Goal: Task Accomplishment & Management: Manage account settings

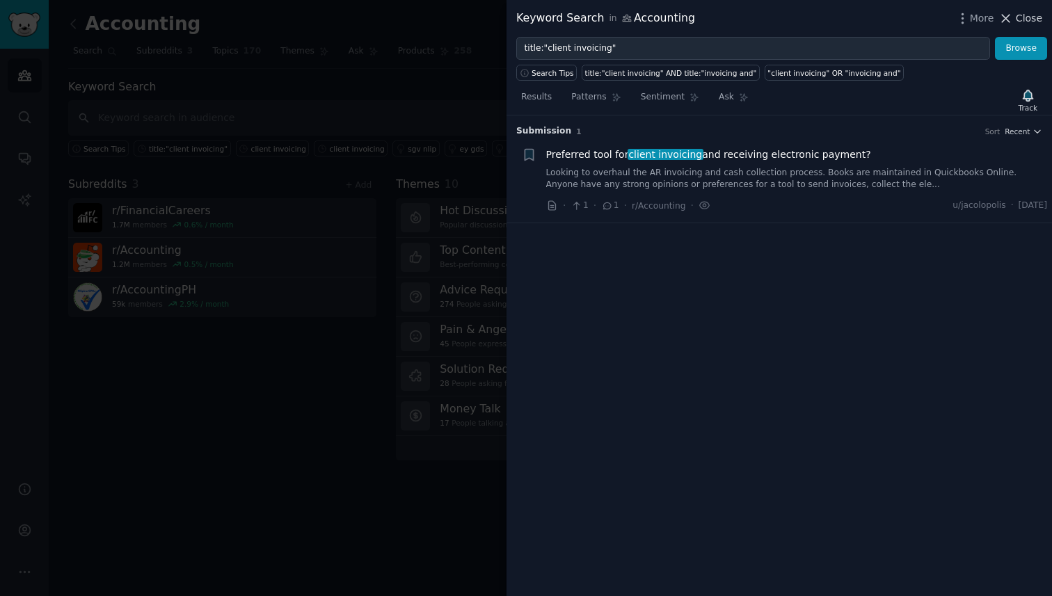
click at [1015, 22] on button "Close" at bounding box center [1020, 18] width 44 height 15
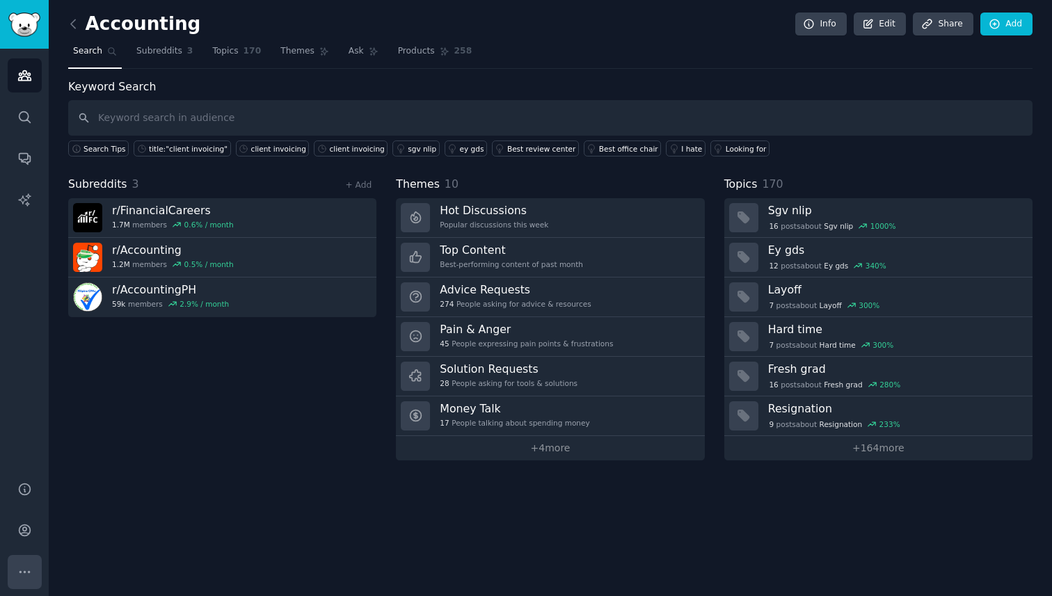
click at [25, 570] on icon "Sidebar" at bounding box center [24, 572] width 15 height 15
click at [33, 79] on link "Audiences" at bounding box center [25, 75] width 34 height 34
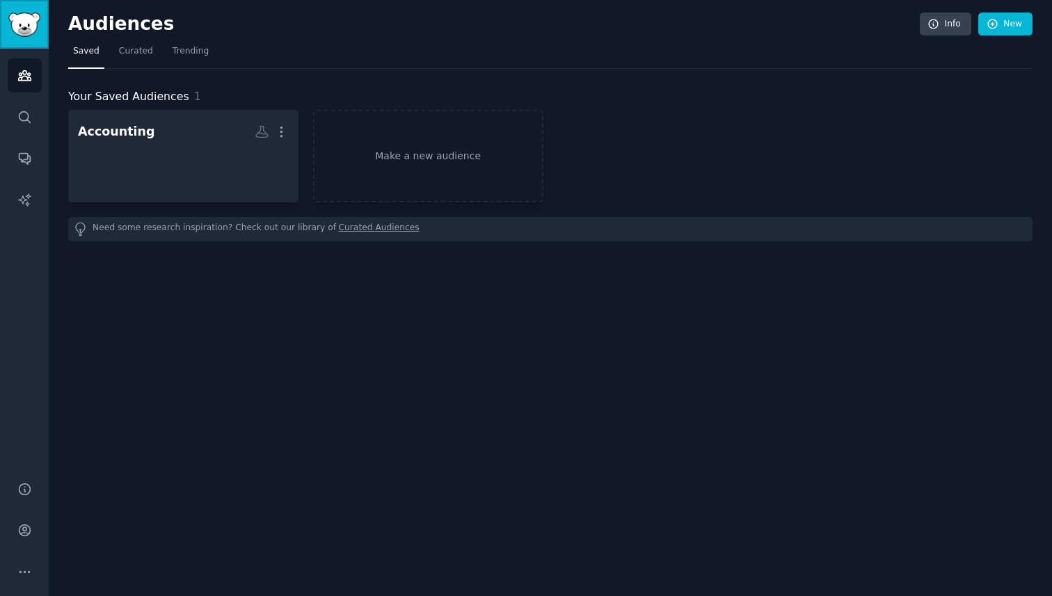
click at [35, 38] on link "Sidebar" at bounding box center [24, 24] width 49 height 49
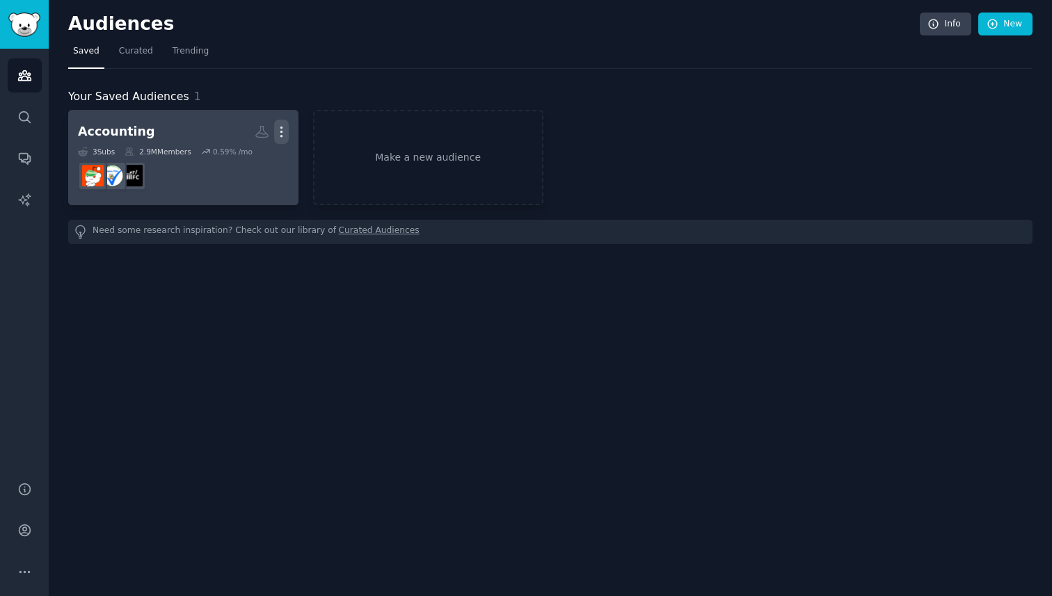
click at [285, 136] on icon "button" at bounding box center [281, 132] width 15 height 15
click at [269, 137] on div "View Delete" at bounding box center [233, 149] width 71 height 58
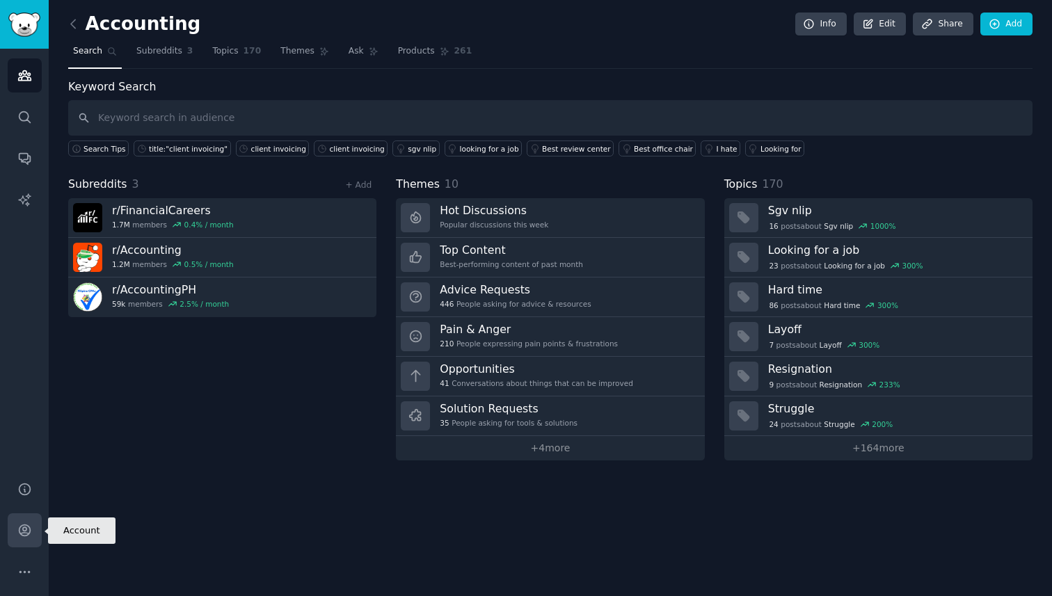
click at [22, 536] on icon "Sidebar" at bounding box center [24, 530] width 15 height 15
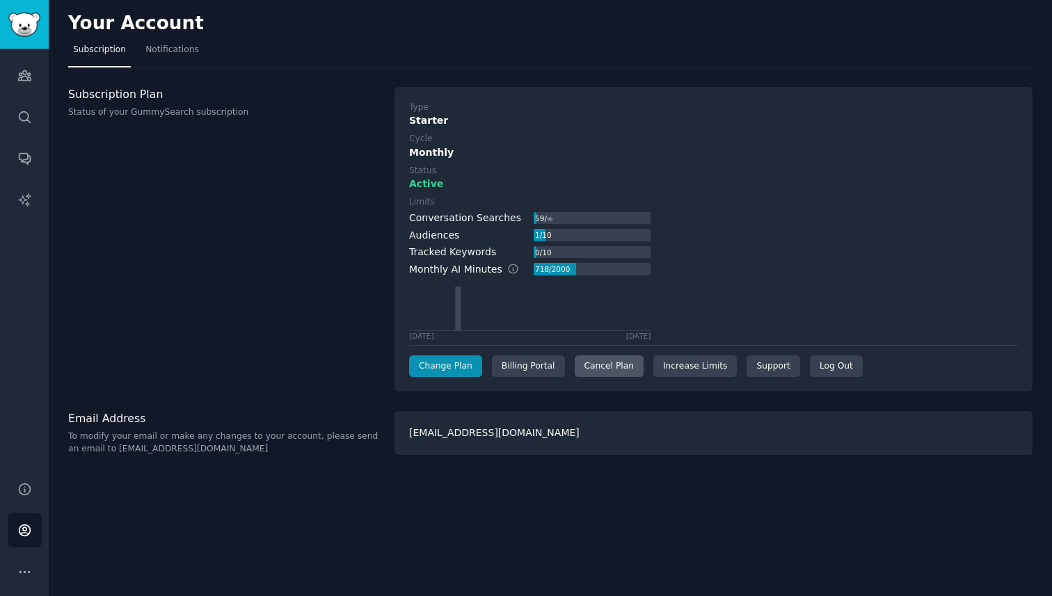
click at [621, 365] on div "Cancel Plan" at bounding box center [609, 367] width 69 height 22
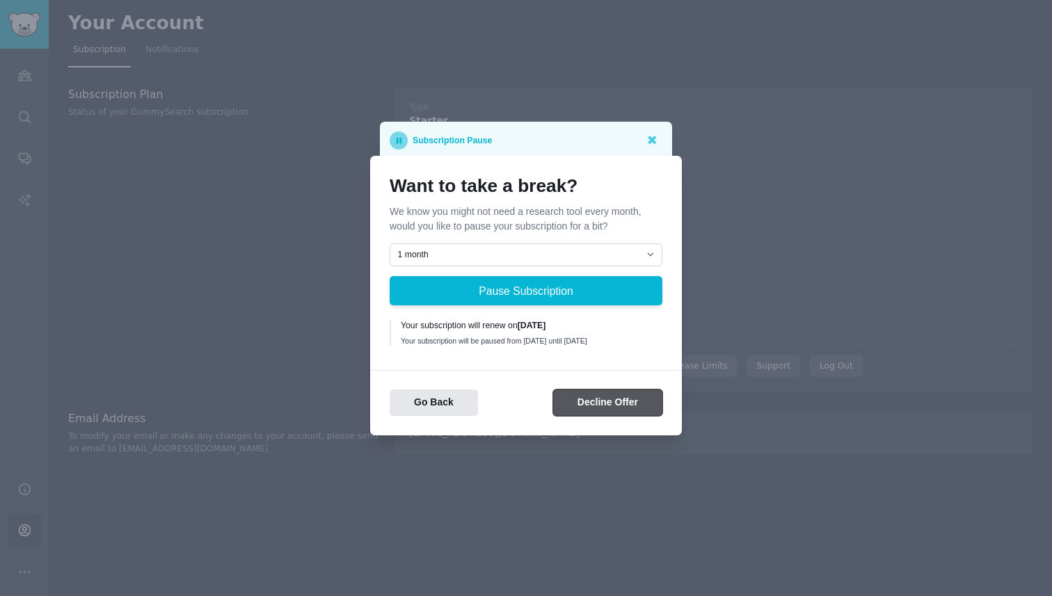
click at [575, 410] on button "Decline Offer" at bounding box center [607, 403] width 109 height 27
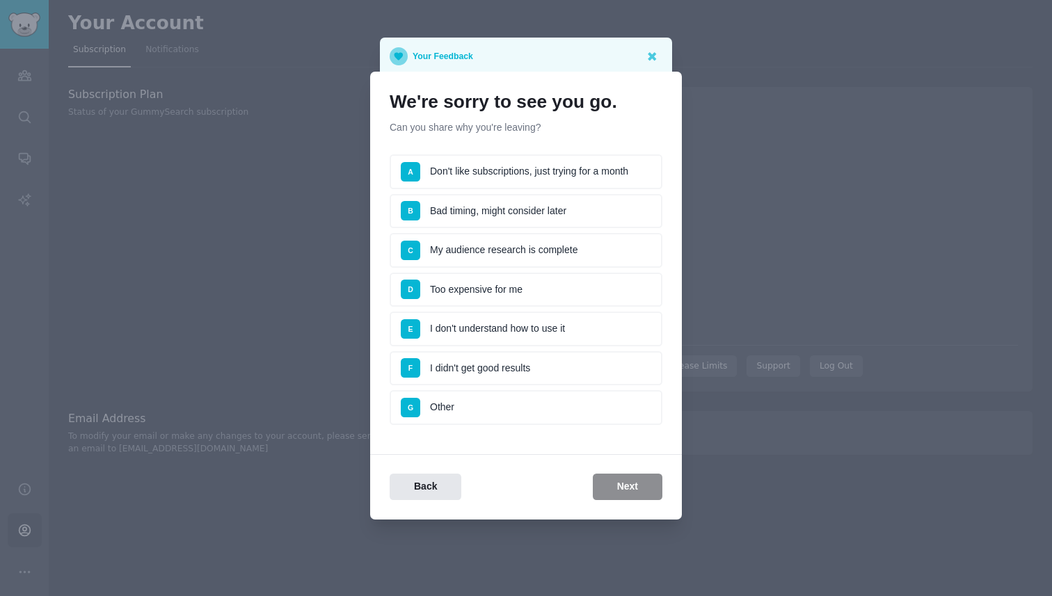
click at [565, 178] on li "A Don't like subscriptions, just trying for a month" at bounding box center [526, 171] width 273 height 35
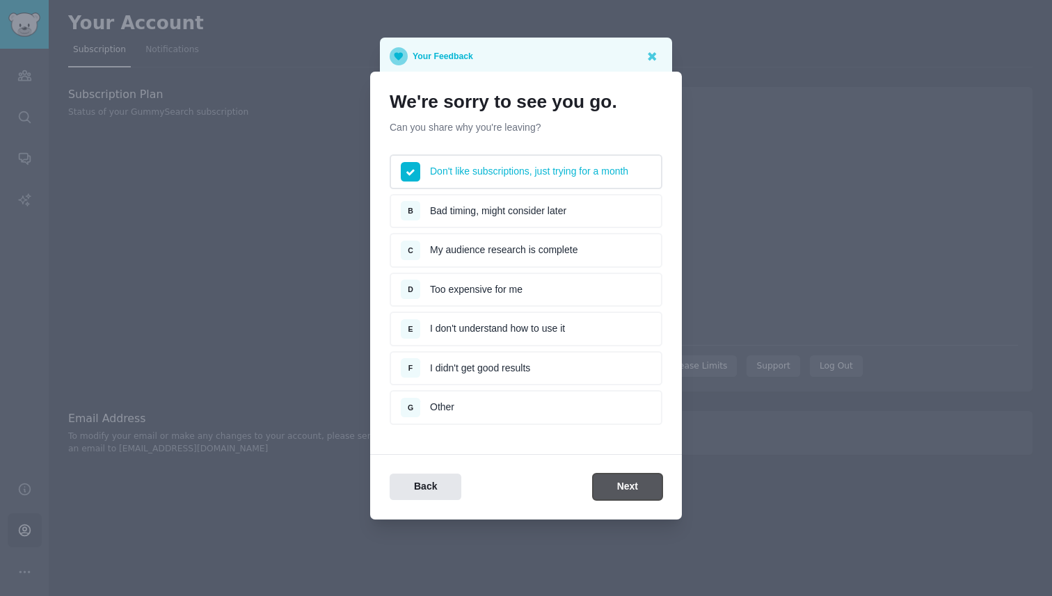
click at [611, 484] on button "Next" at bounding box center [628, 487] width 70 height 27
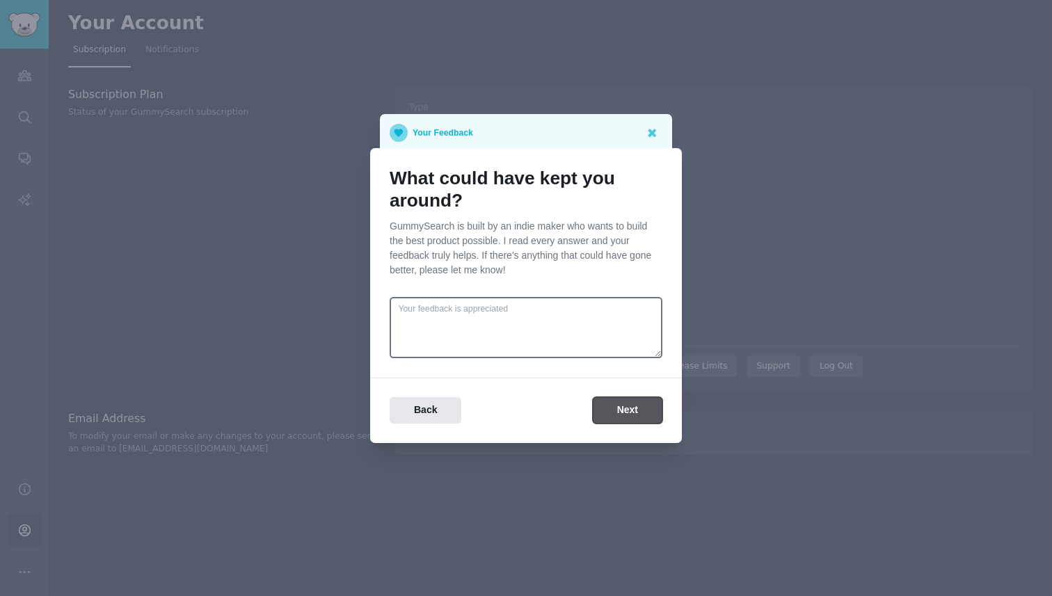
click at [609, 415] on button "Next" at bounding box center [628, 410] width 70 height 27
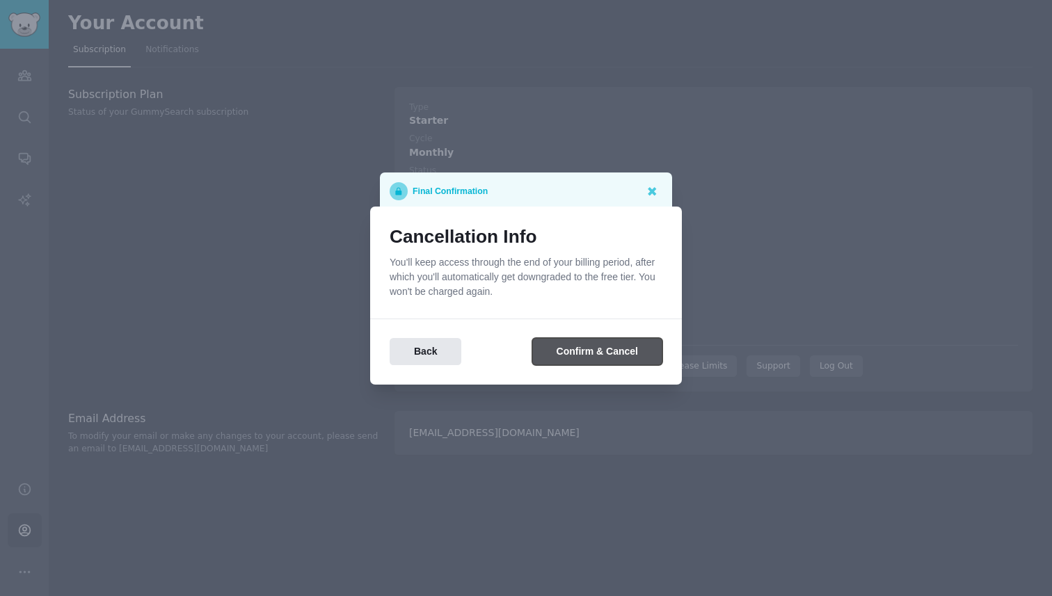
click at [609, 354] on button "Confirm & Cancel" at bounding box center [597, 351] width 130 height 27
